Goal: Contribute content: Contribute content

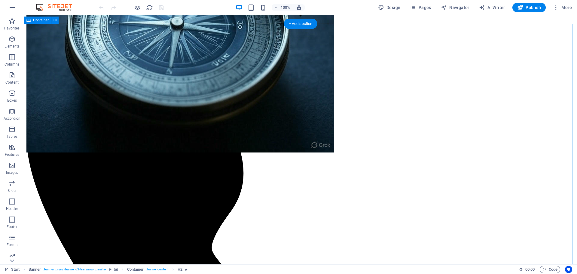
scroll to position [240, 0]
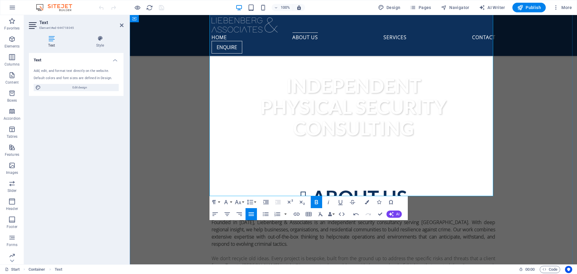
scroll to position [330, 0]
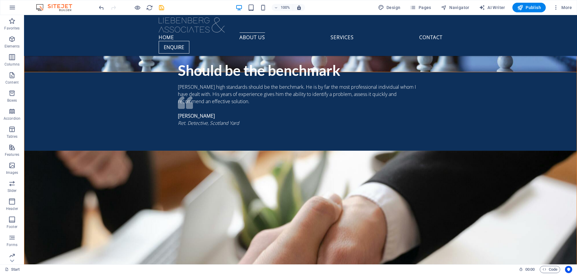
scroll to position [1141, 0]
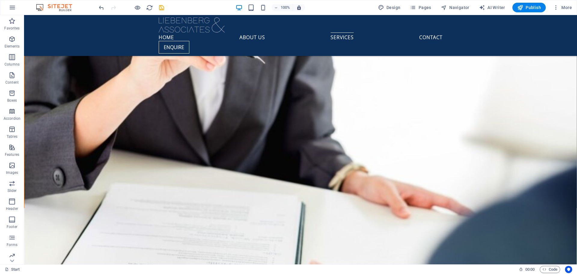
scroll to position [1390, 0]
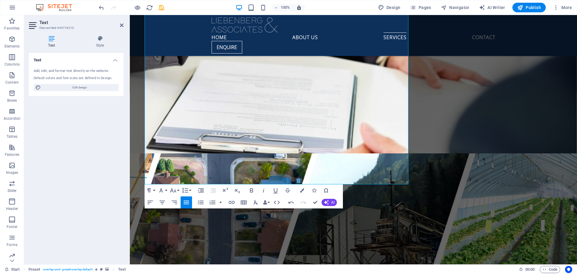
scroll to position [1532, 0]
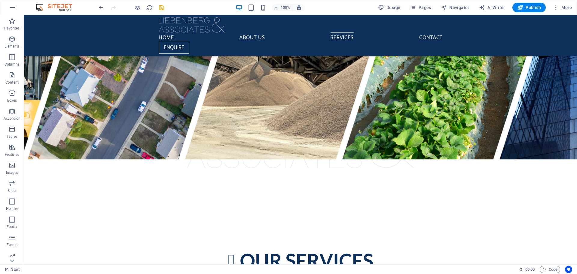
scroll to position [1772, 0]
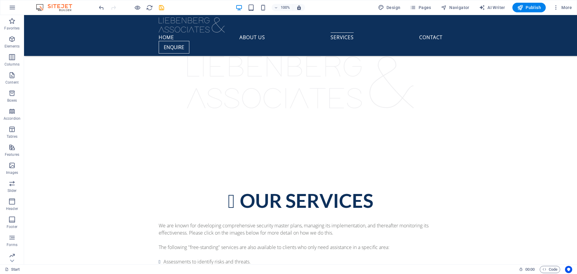
scroll to position [1802, 0]
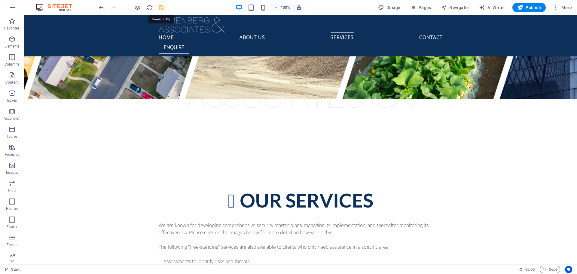
click at [160, 6] on icon "save" at bounding box center [161, 7] width 7 height 7
checkbox input "false"
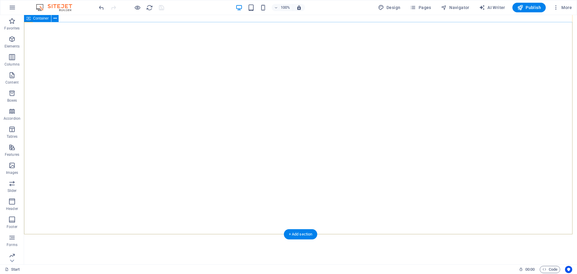
scroll to position [0, 0]
click at [524, 7] on span "Publish" at bounding box center [529, 8] width 24 height 6
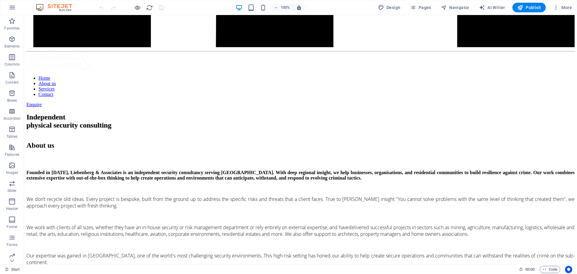
scroll to position [1772, 0]
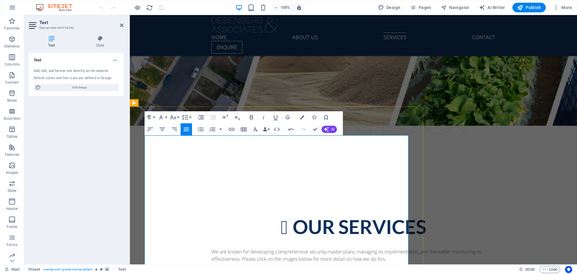
scroll to position [1802, 0]
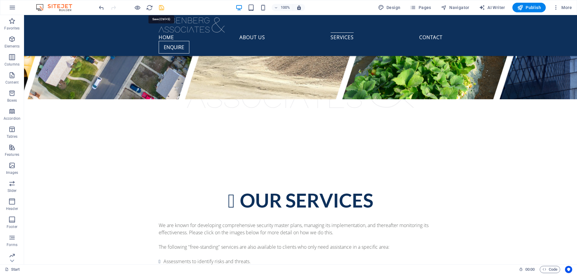
click at [159, 7] on icon "save" at bounding box center [161, 7] width 7 height 7
checkbox input "false"
click at [527, 7] on span "Publish" at bounding box center [529, 8] width 24 height 6
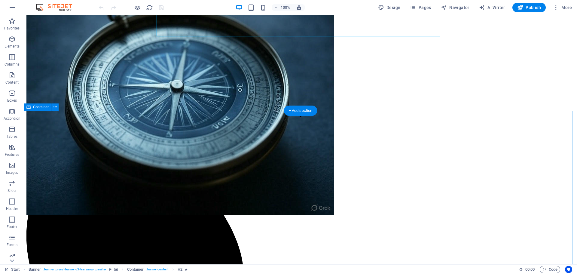
scroll to position [180, 0]
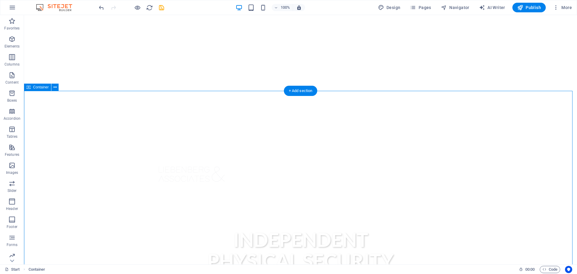
scroll to position [30, 0]
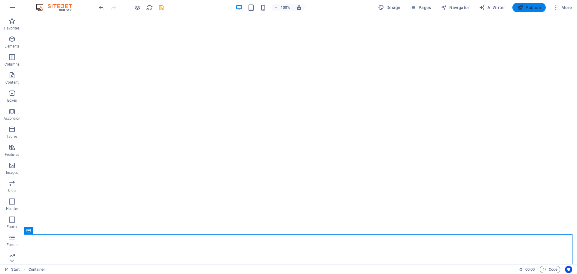
click at [534, 7] on span "Publish" at bounding box center [529, 8] width 24 height 6
checkbox input "false"
